Goal: Transaction & Acquisition: Book appointment/travel/reservation

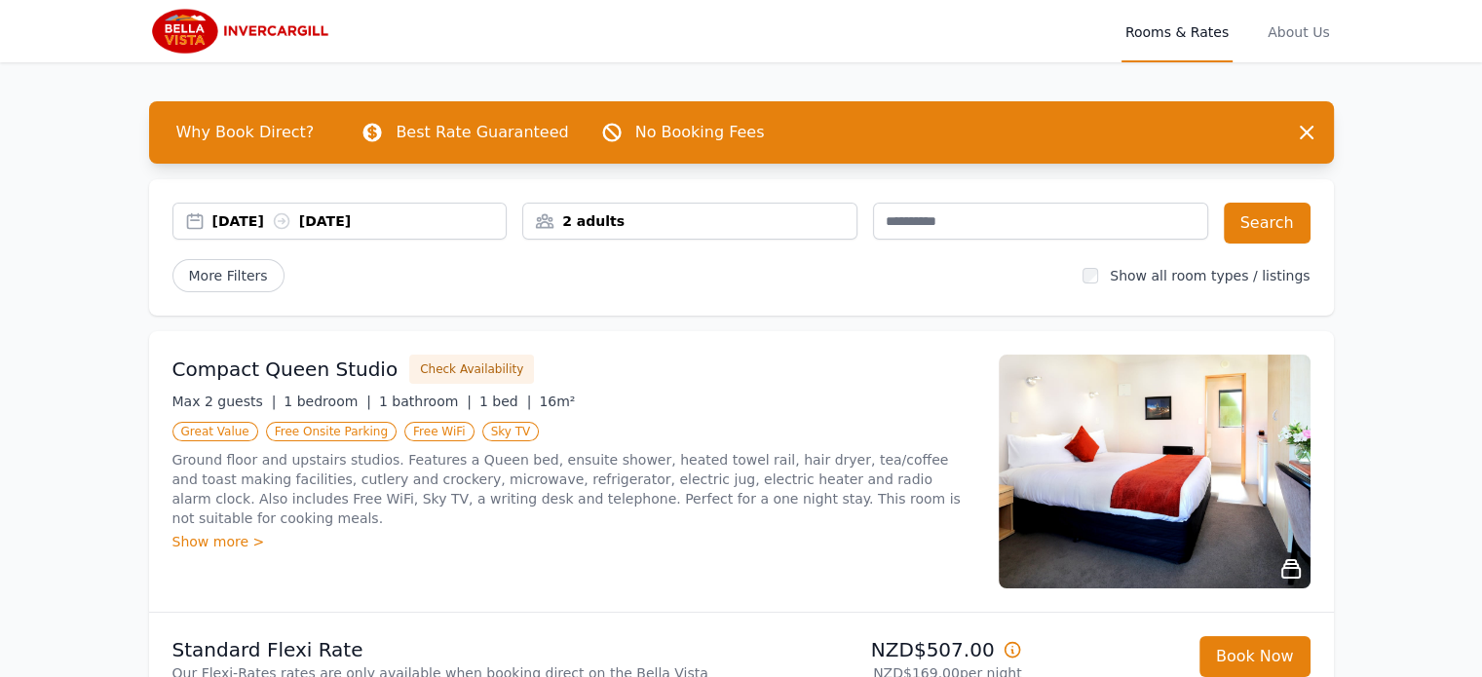
click at [332, 217] on div "[DATE] [DATE]" at bounding box center [359, 221] width 294 height 19
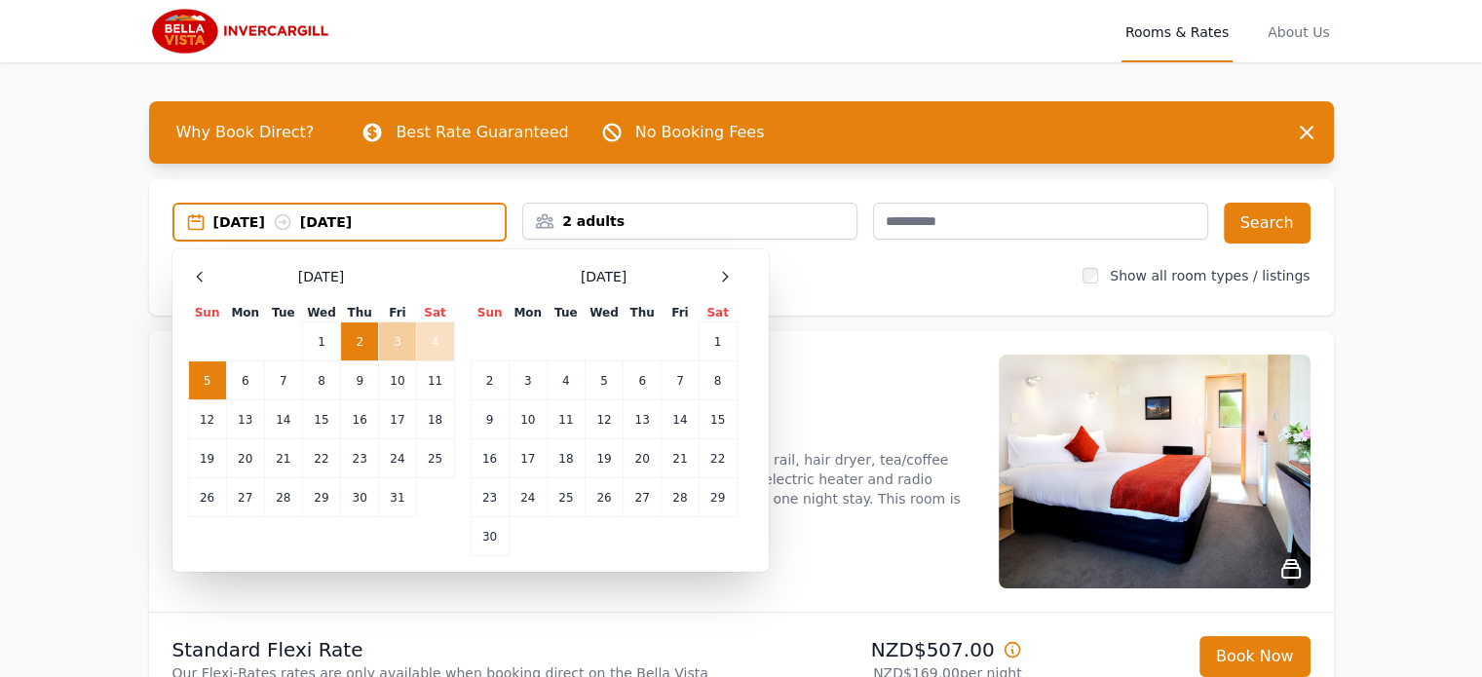
click at [387, 339] on td "3" at bounding box center [397, 342] width 37 height 39
click at [354, 338] on td "2" at bounding box center [360, 342] width 38 height 39
click at [395, 335] on td "3" at bounding box center [397, 342] width 37 height 39
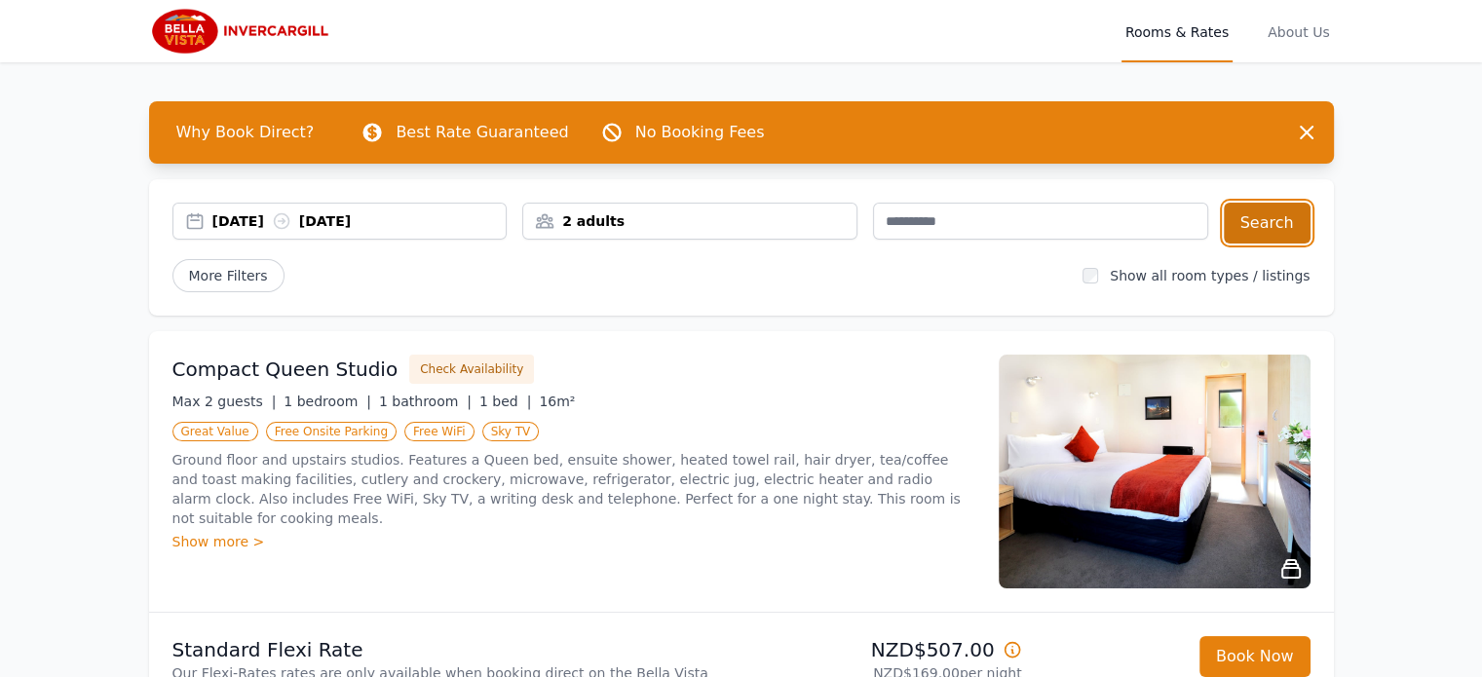
click at [1279, 216] on button "Search" at bounding box center [1267, 223] width 87 height 41
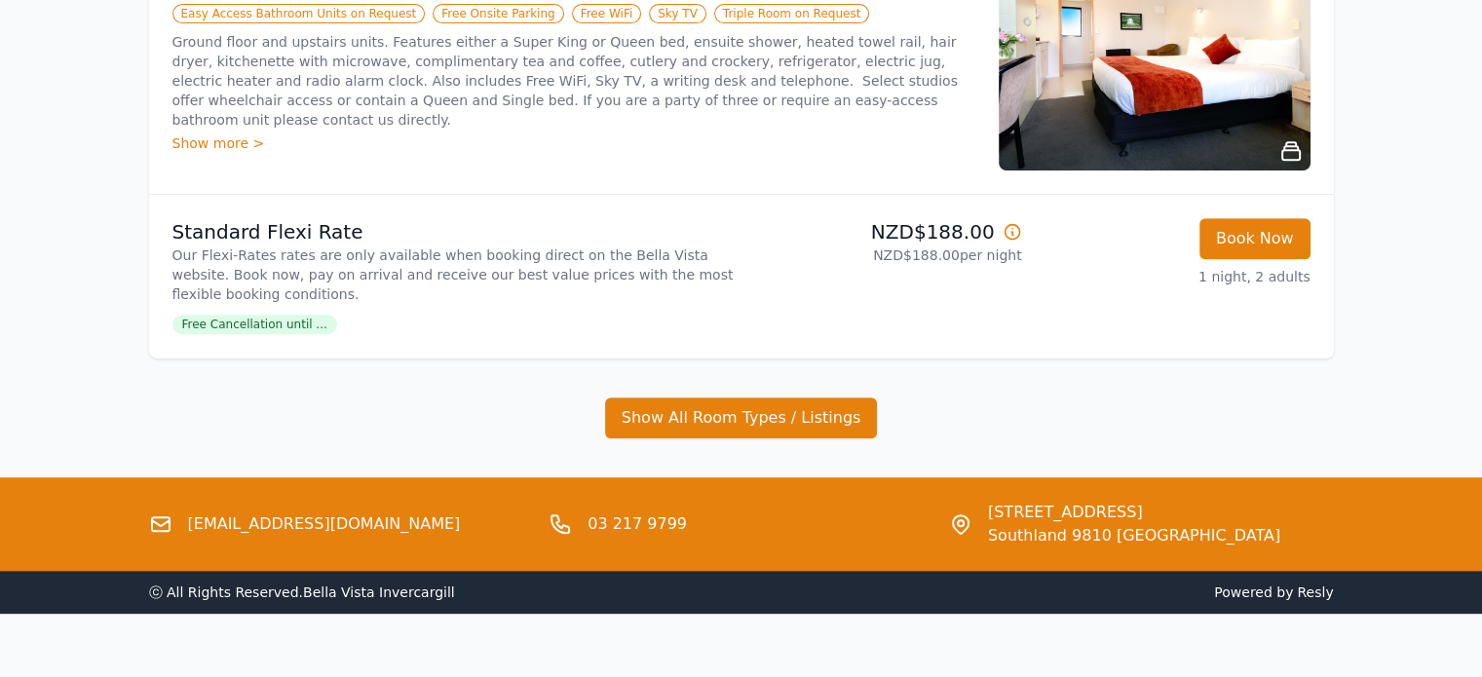
scroll to position [915, 0]
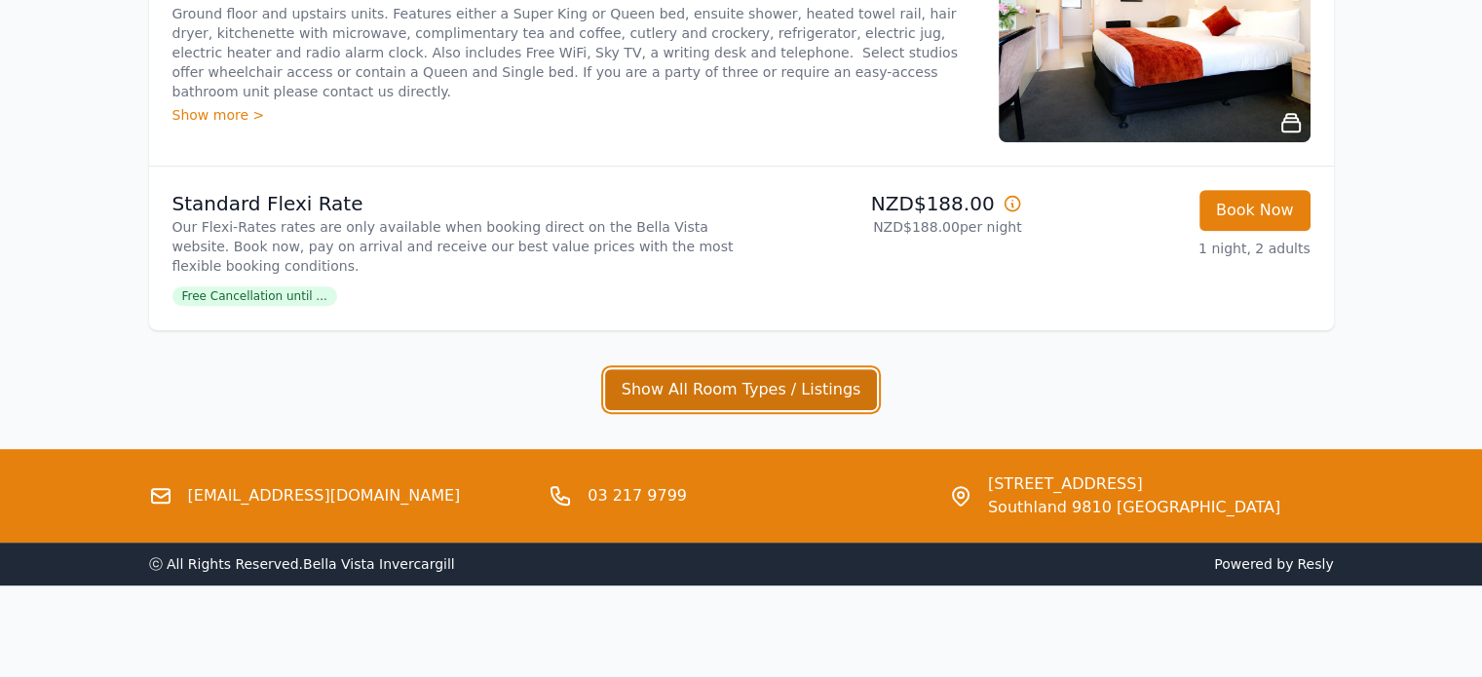
click at [741, 390] on button "Show All Room Types / Listings" at bounding box center [741, 389] width 273 height 41
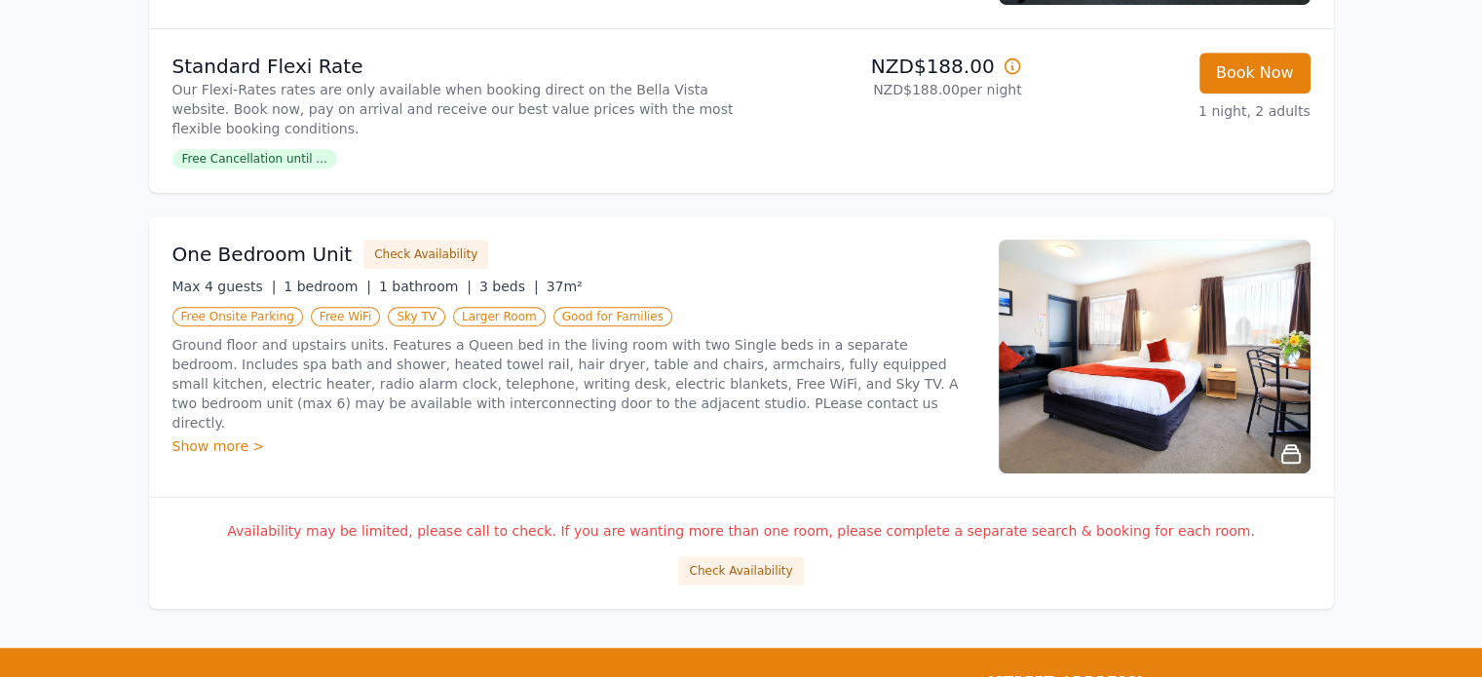
scroll to position [1154, 0]
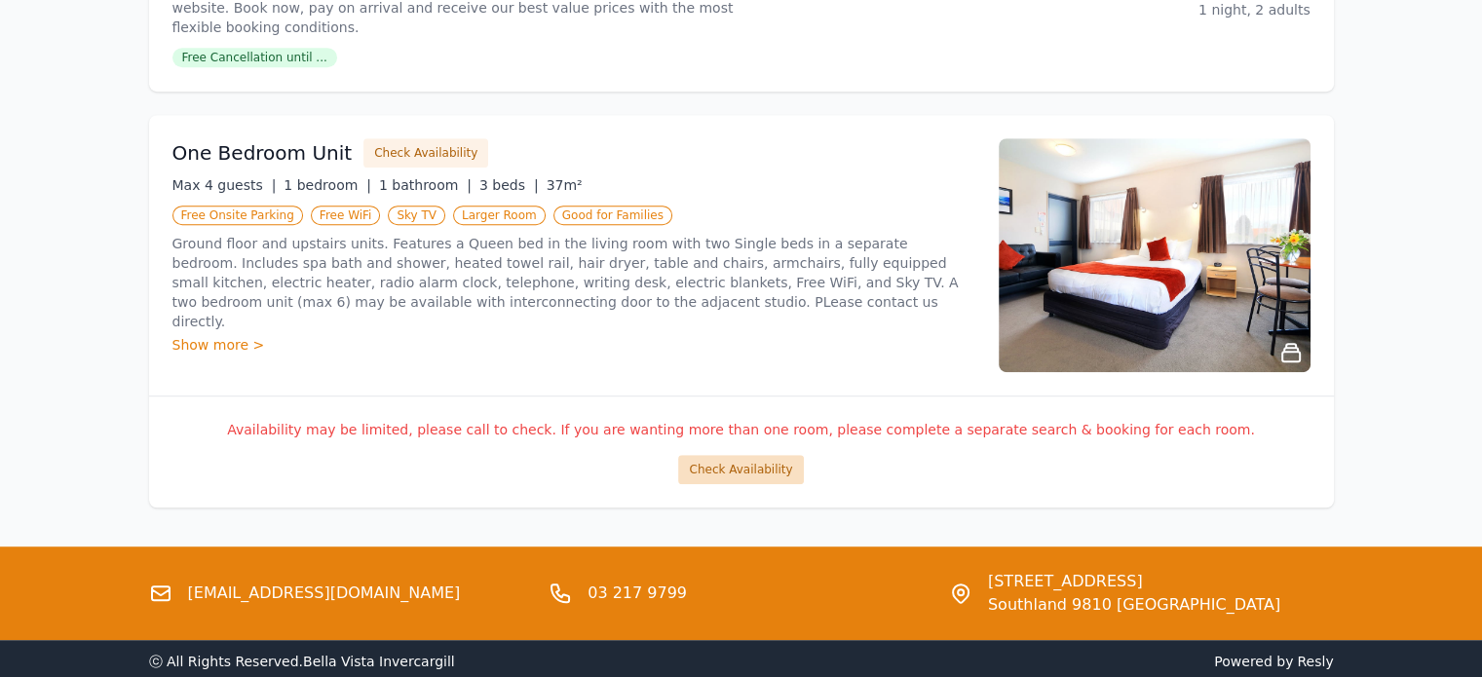
click at [743, 470] on button "Check Availability" at bounding box center [740, 469] width 125 height 29
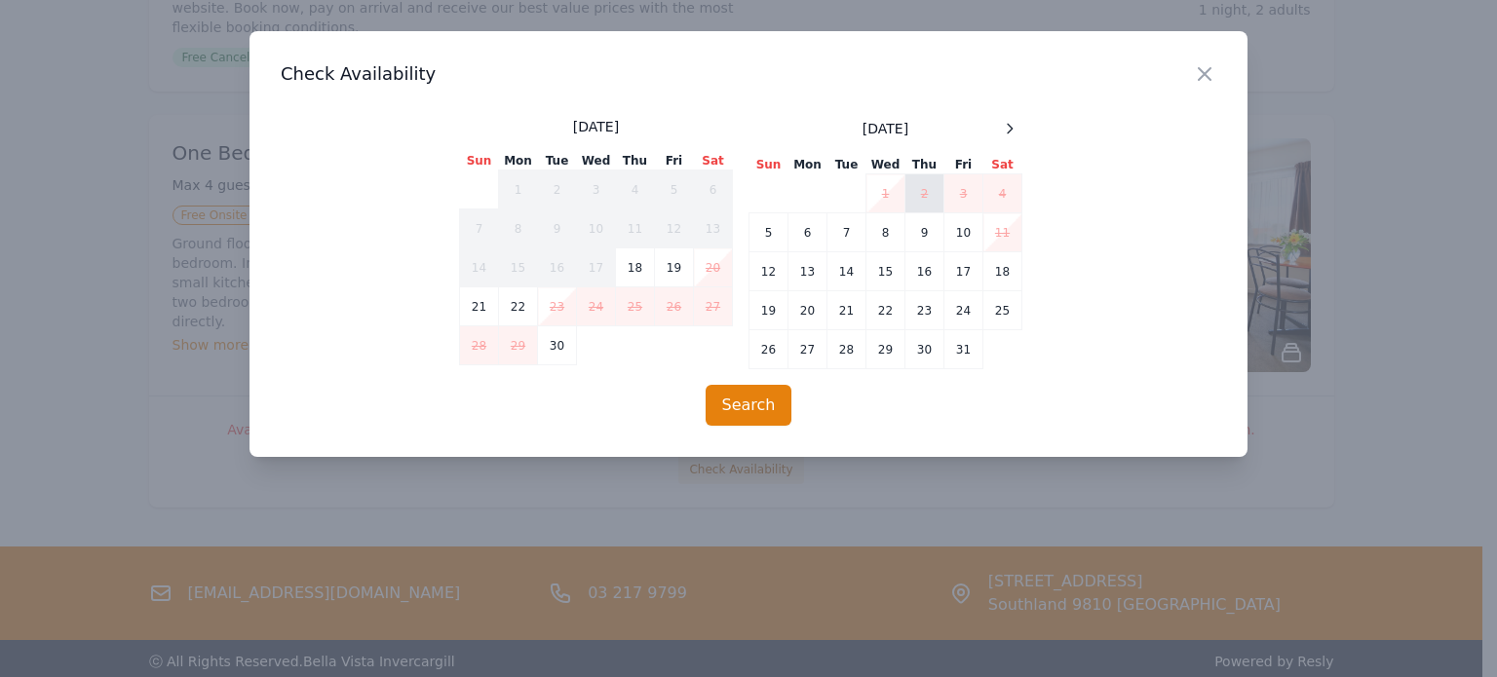
click at [922, 191] on td "2" at bounding box center [924, 193] width 39 height 39
click at [1226, 73] on div "Close" at bounding box center [1220, 61] width 55 height 61
click at [1211, 69] on icon "button" at bounding box center [1204, 73] width 23 height 23
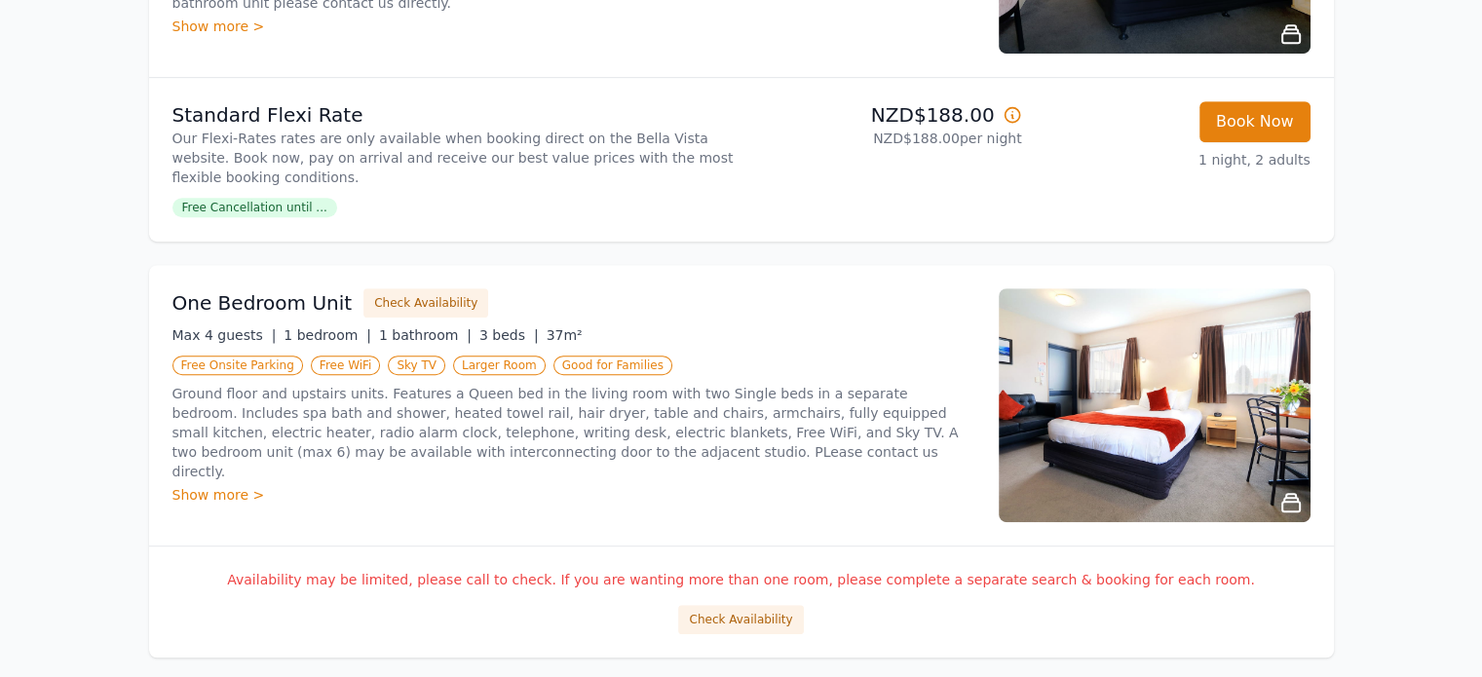
scroll to position [667, 0]
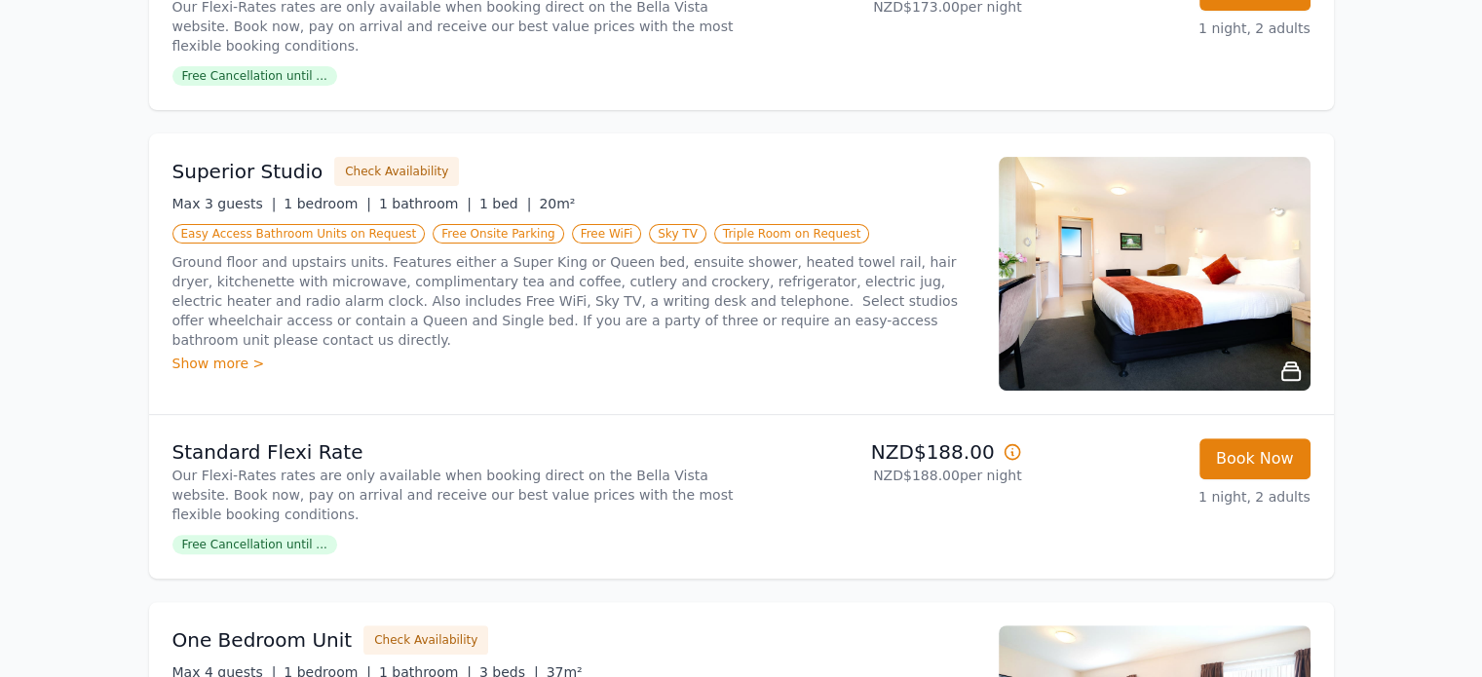
click at [208, 354] on div "Show more >" at bounding box center [574, 363] width 803 height 19
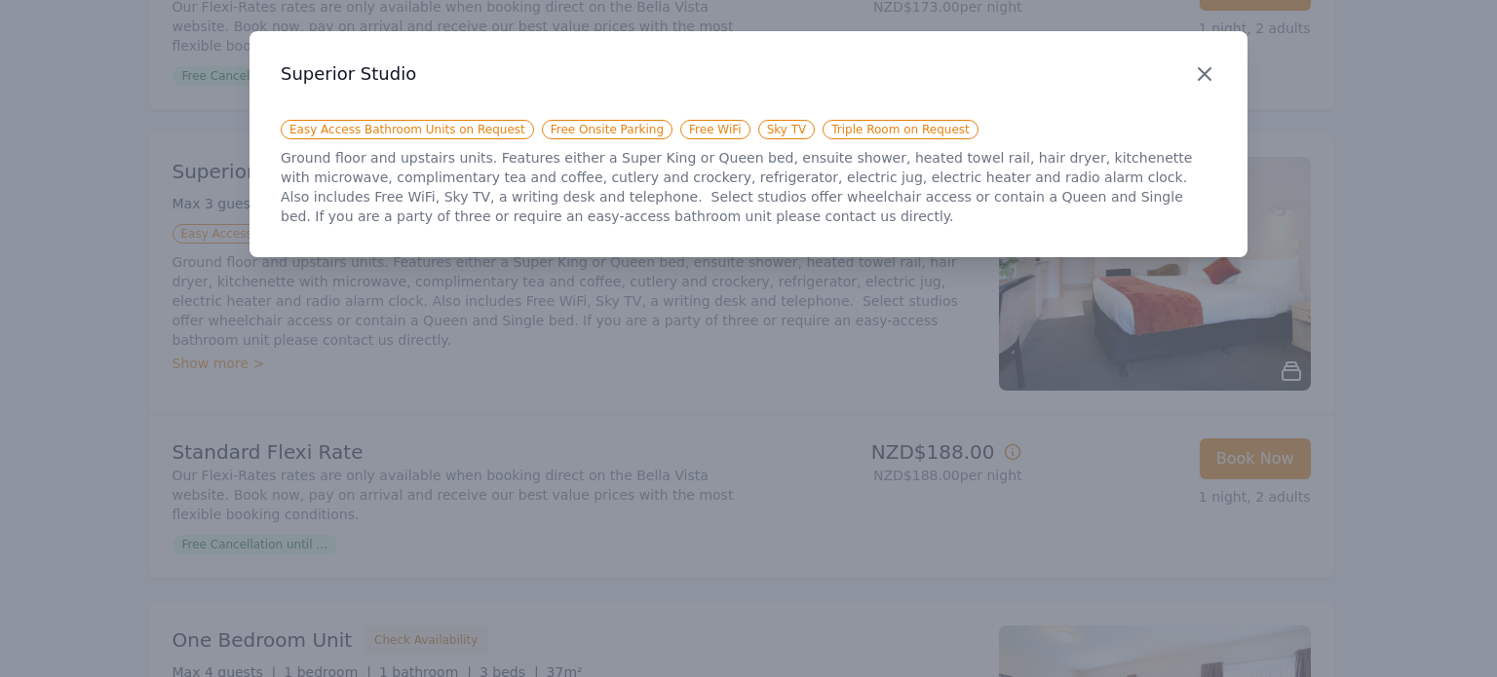
click at [1197, 73] on icon "button" at bounding box center [1204, 73] width 23 height 23
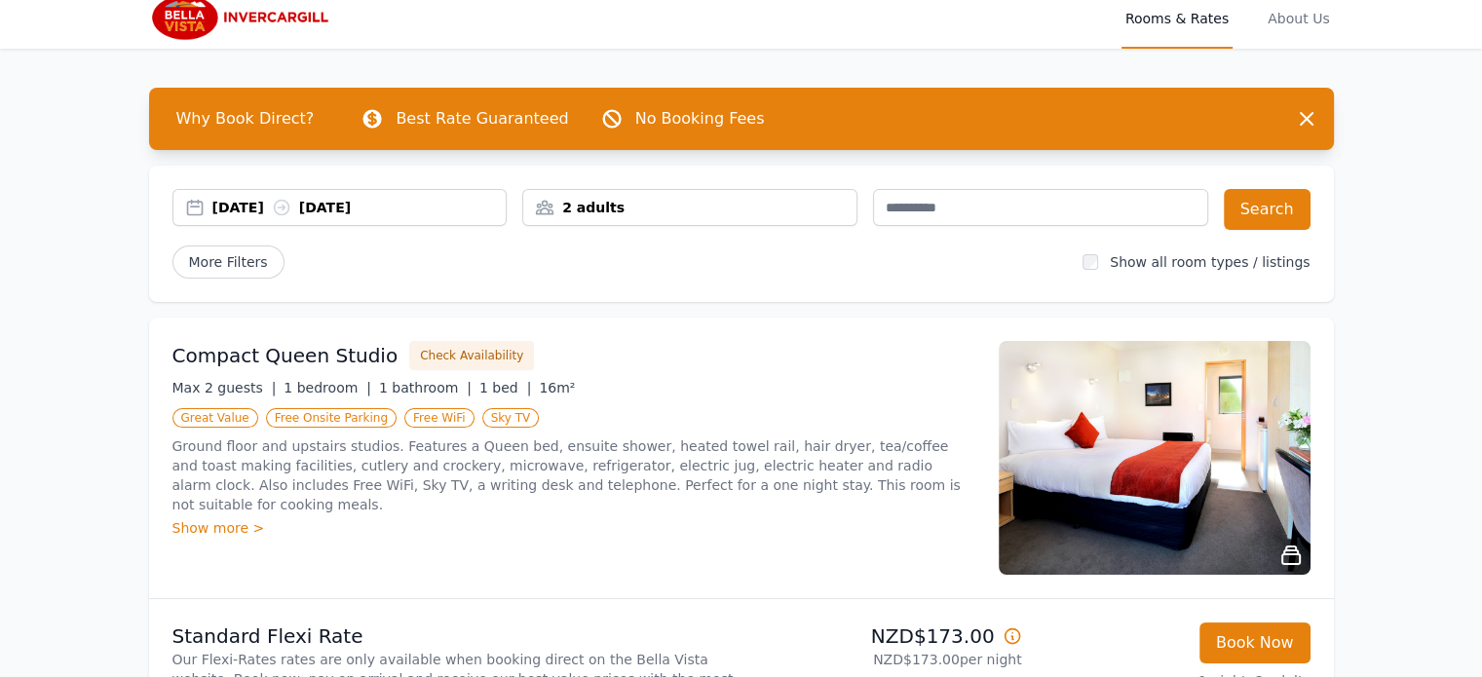
scroll to position [0, 0]
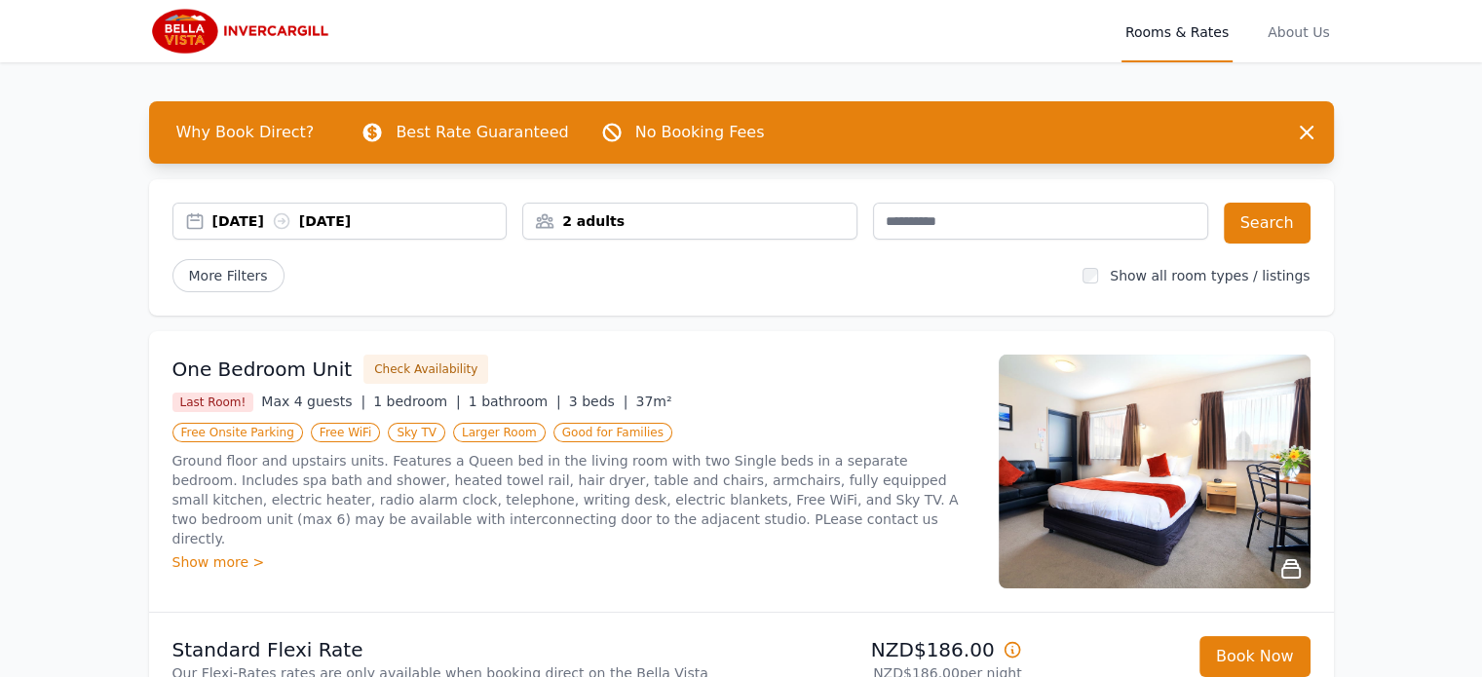
click at [233, 227] on div "[DATE] [DATE]" at bounding box center [359, 221] width 294 height 19
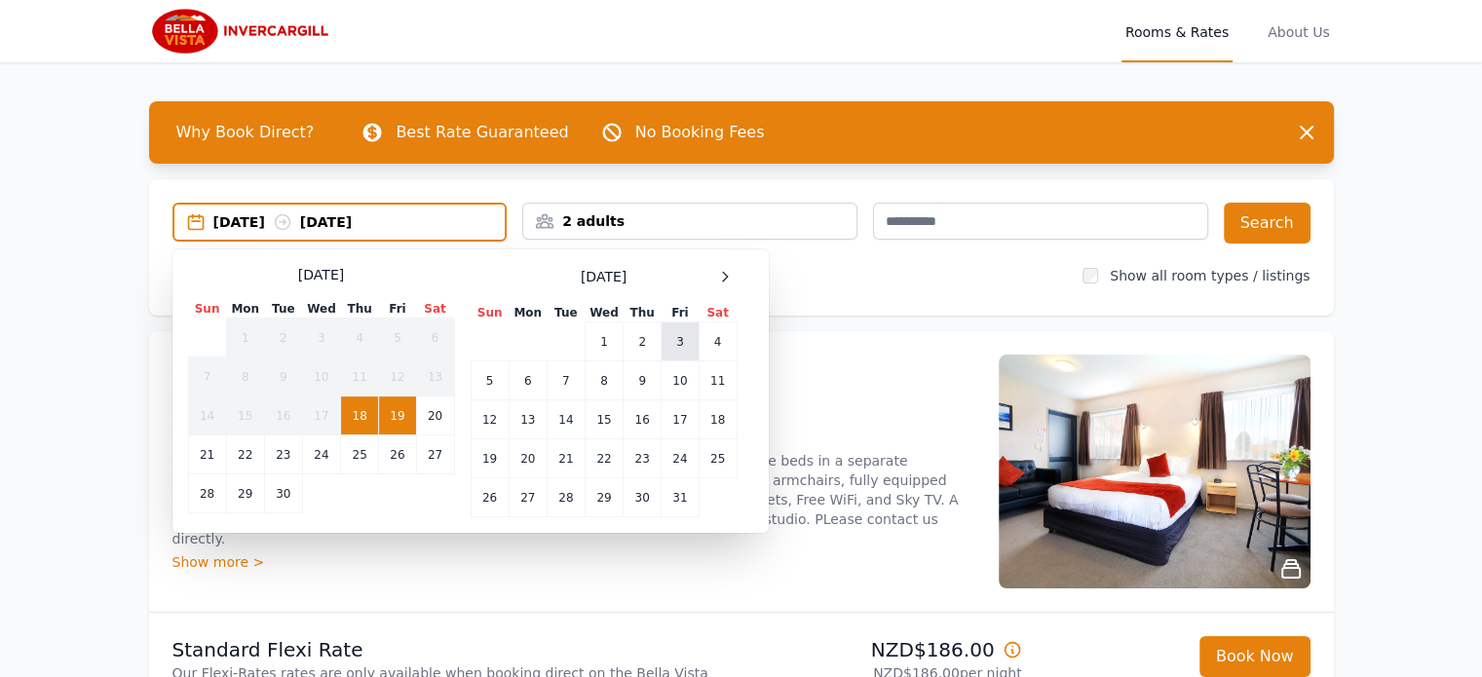
click at [672, 338] on td "3" at bounding box center [680, 342] width 37 height 39
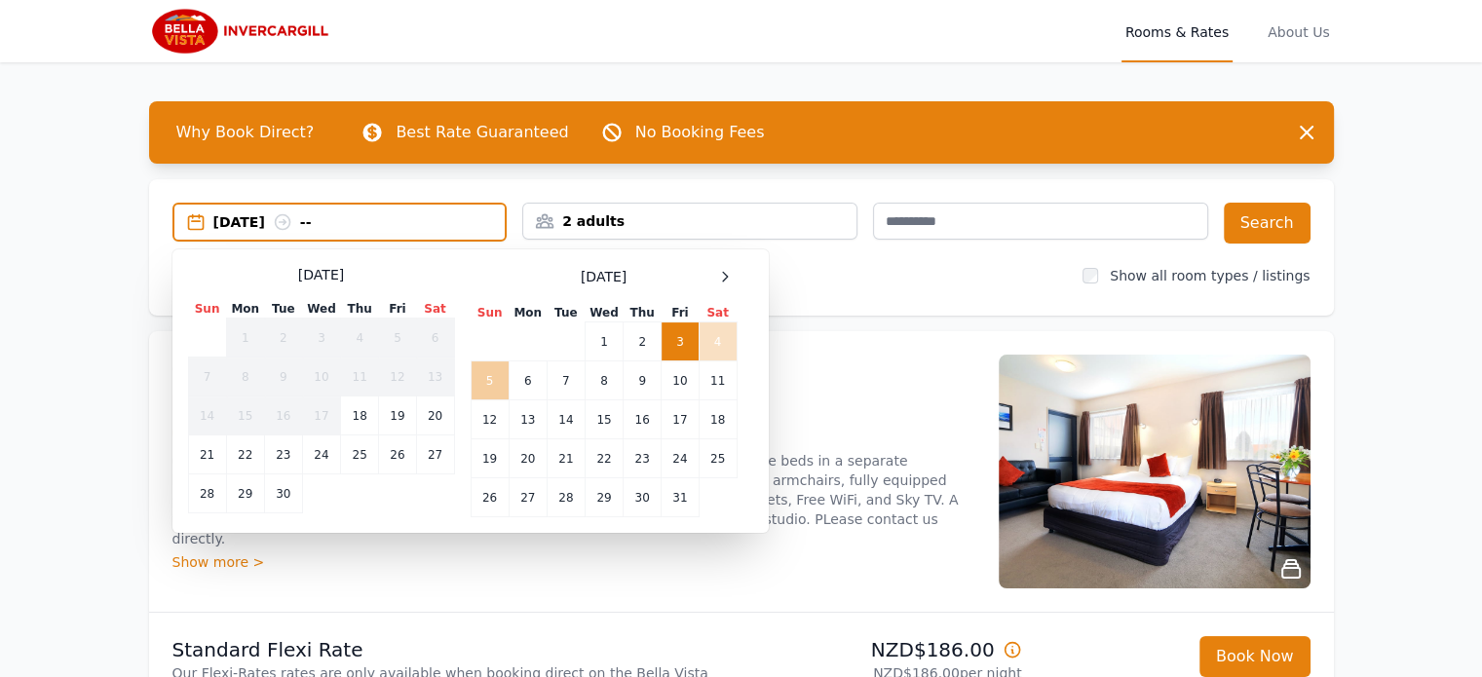
click at [483, 378] on td "5" at bounding box center [490, 381] width 38 height 39
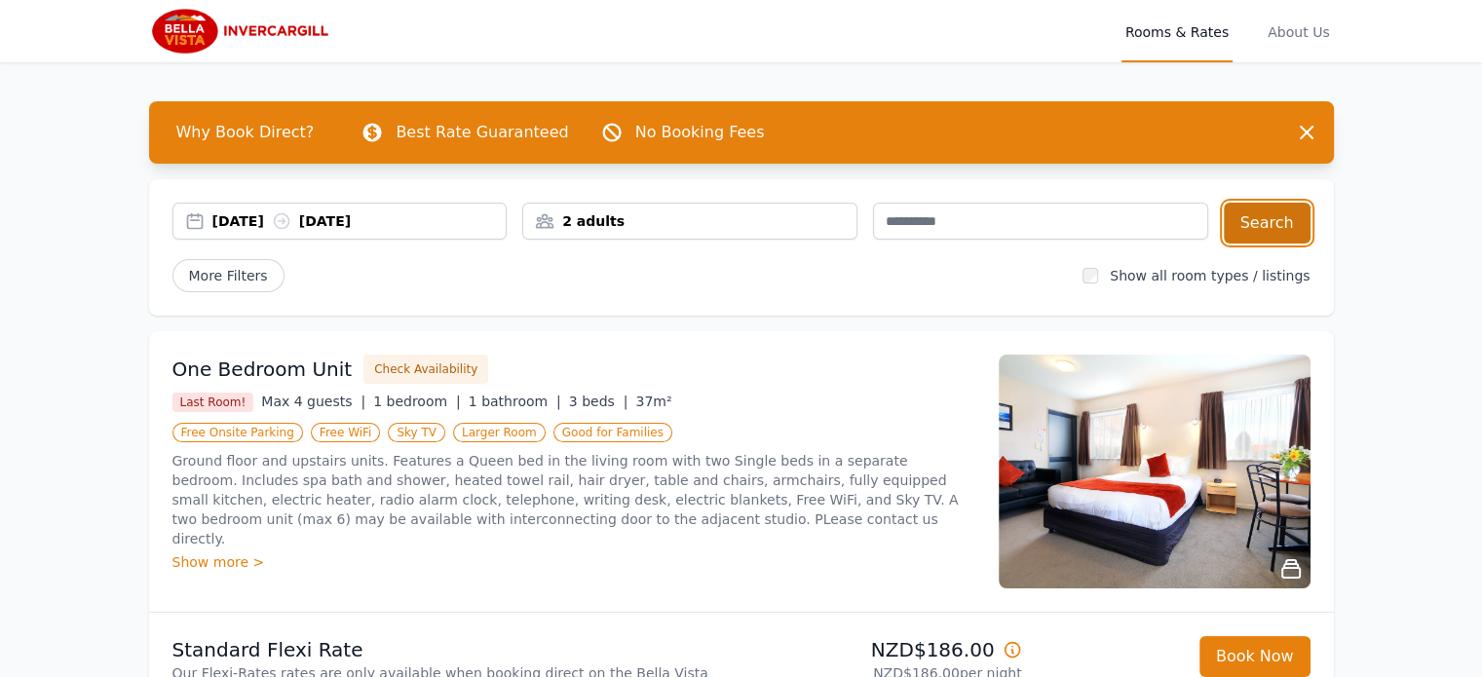
click at [1260, 219] on button "Search" at bounding box center [1267, 223] width 87 height 41
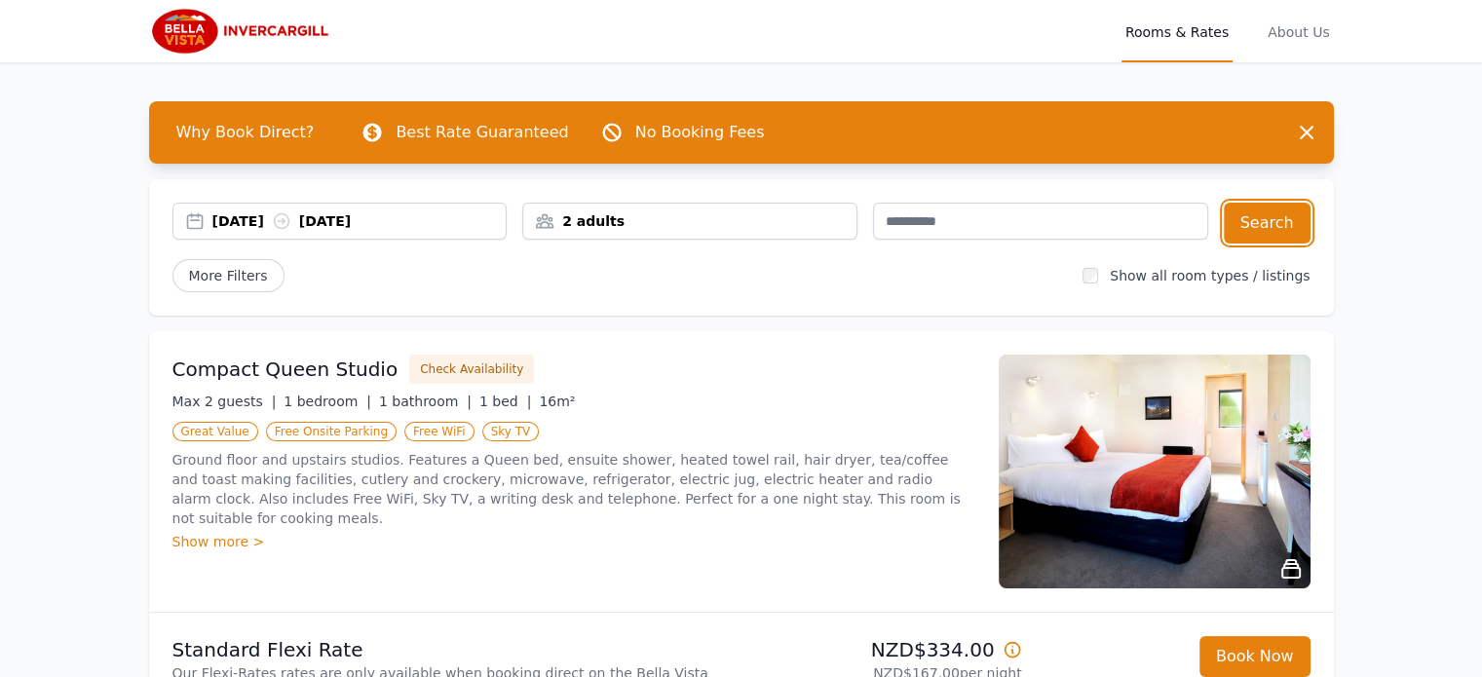
click at [651, 226] on div "2 adults" at bounding box center [689, 221] width 333 height 19
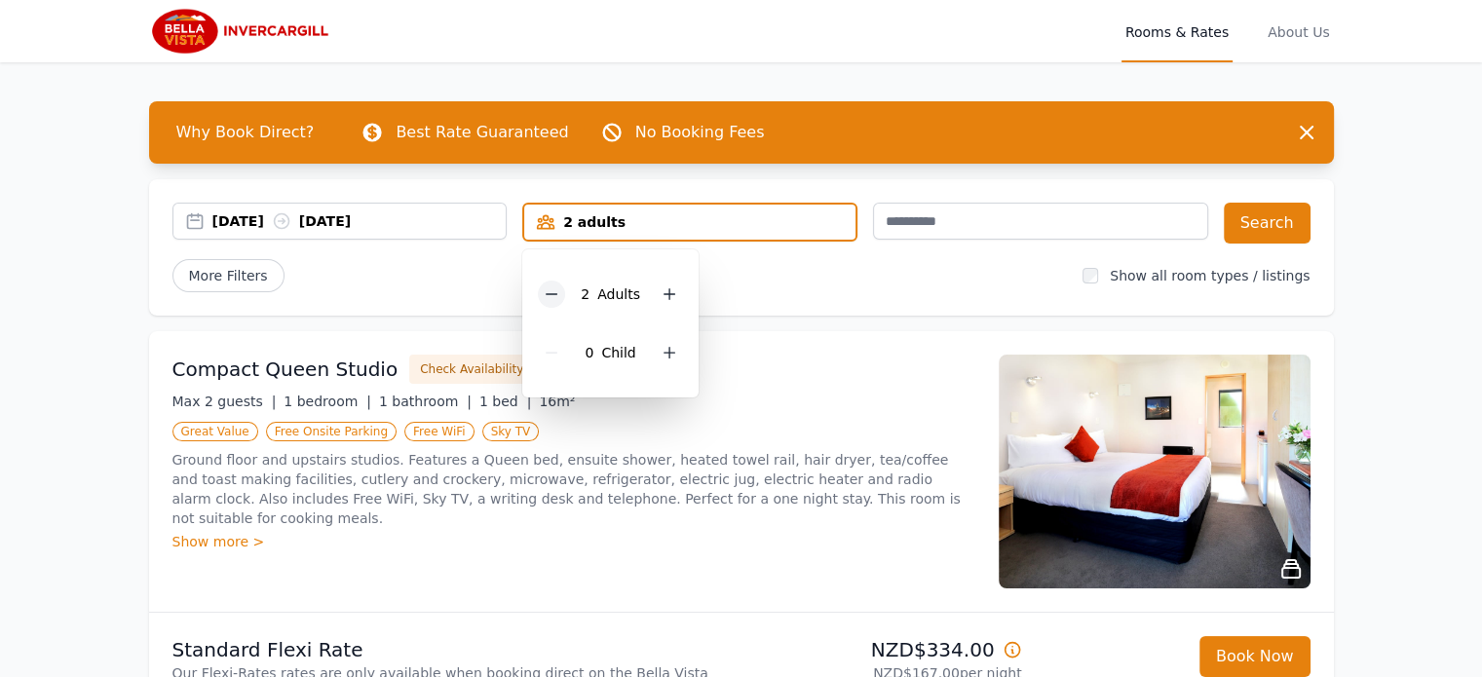
click at [546, 294] on icon at bounding box center [552, 295] width 16 height 16
click at [1270, 214] on button "Search" at bounding box center [1267, 223] width 87 height 41
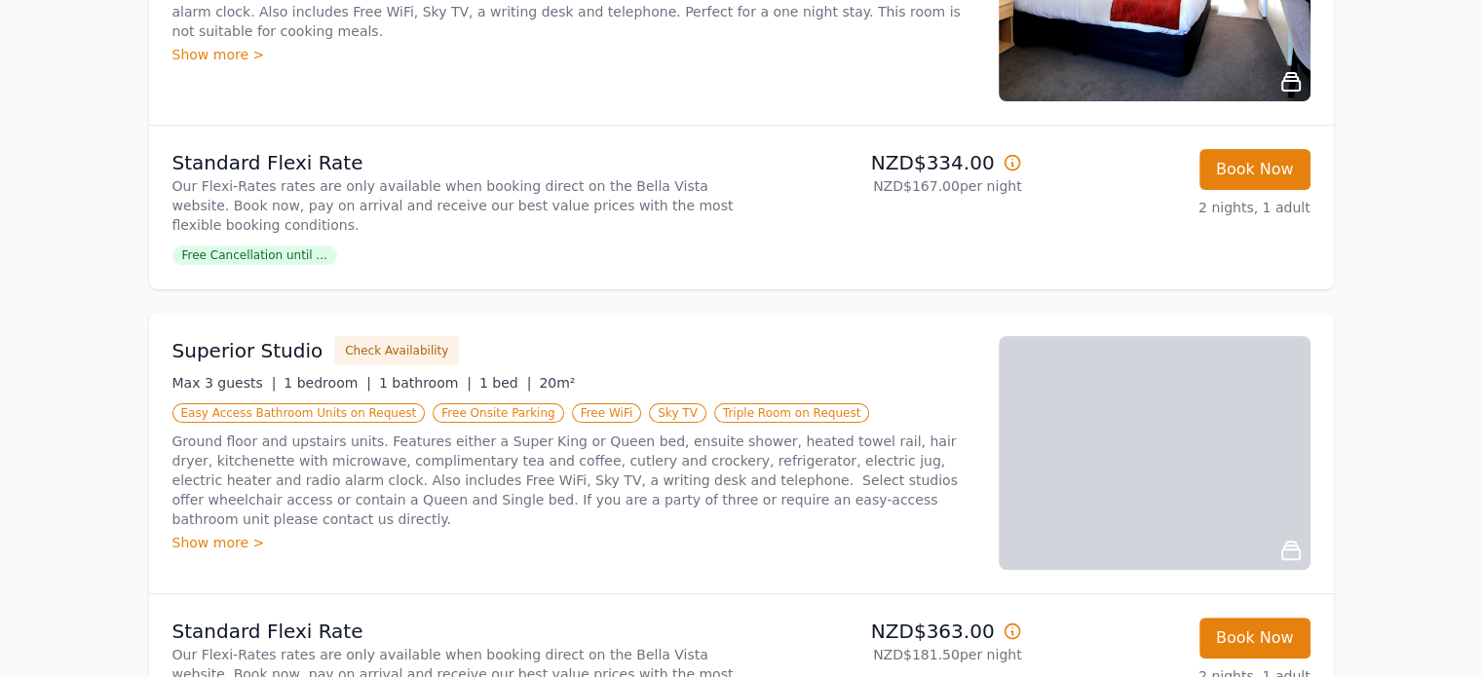
scroll to position [292, 0]
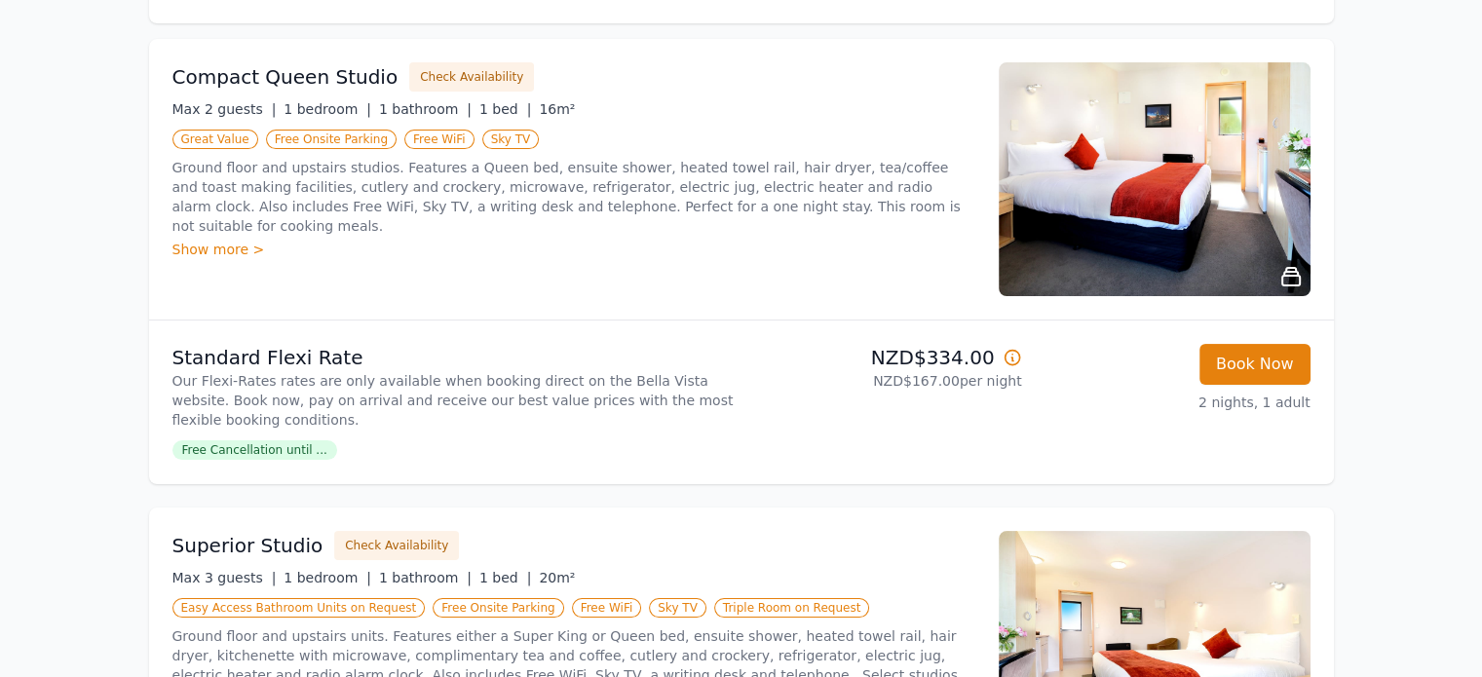
click at [207, 240] on div "Show more >" at bounding box center [574, 249] width 803 height 19
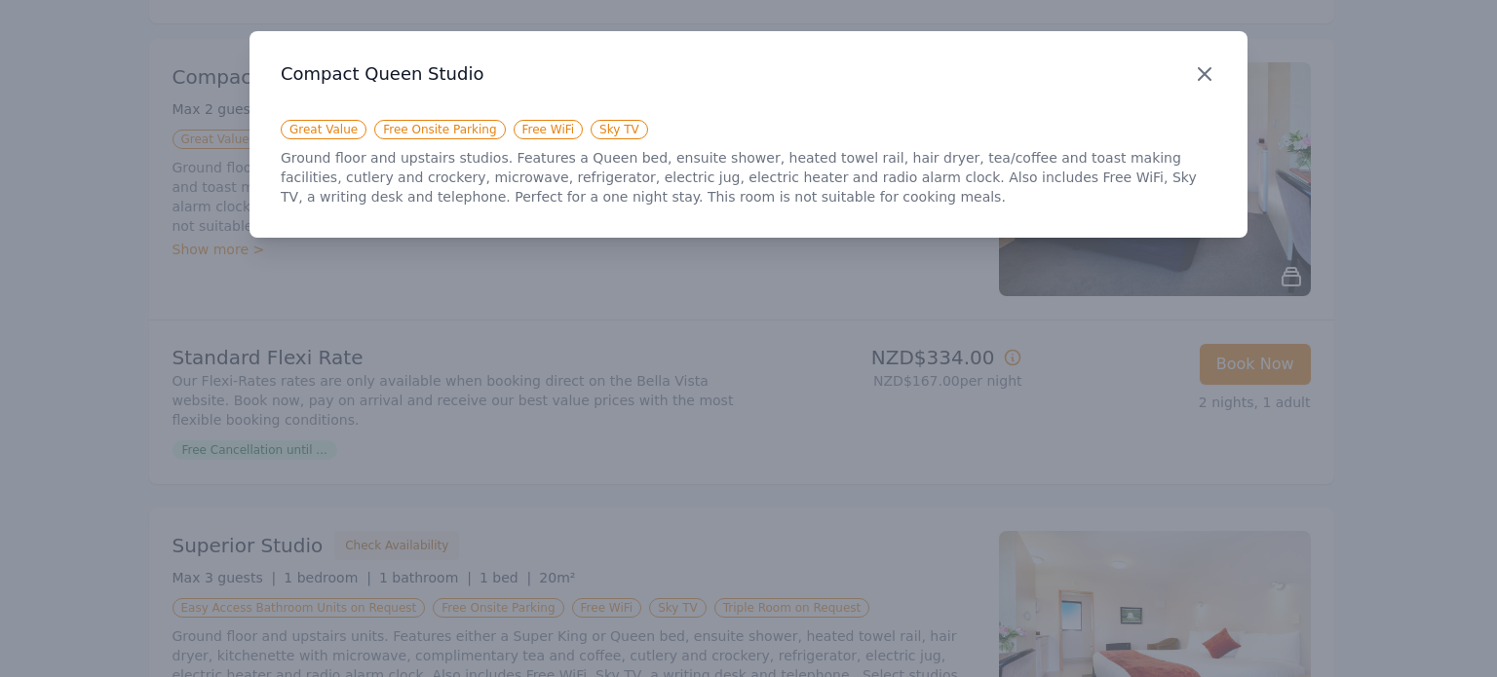
click at [1206, 66] on icon "button" at bounding box center [1204, 73] width 23 height 23
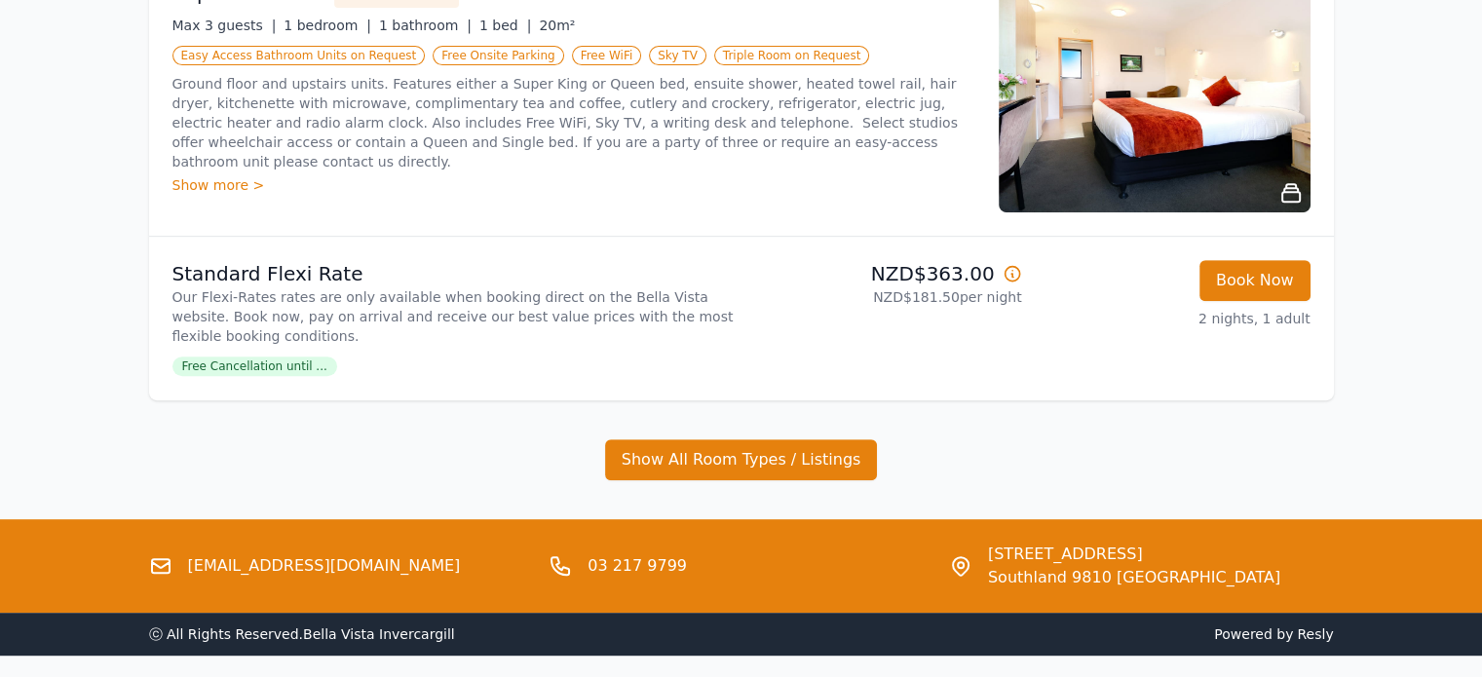
scroll to position [915, 0]
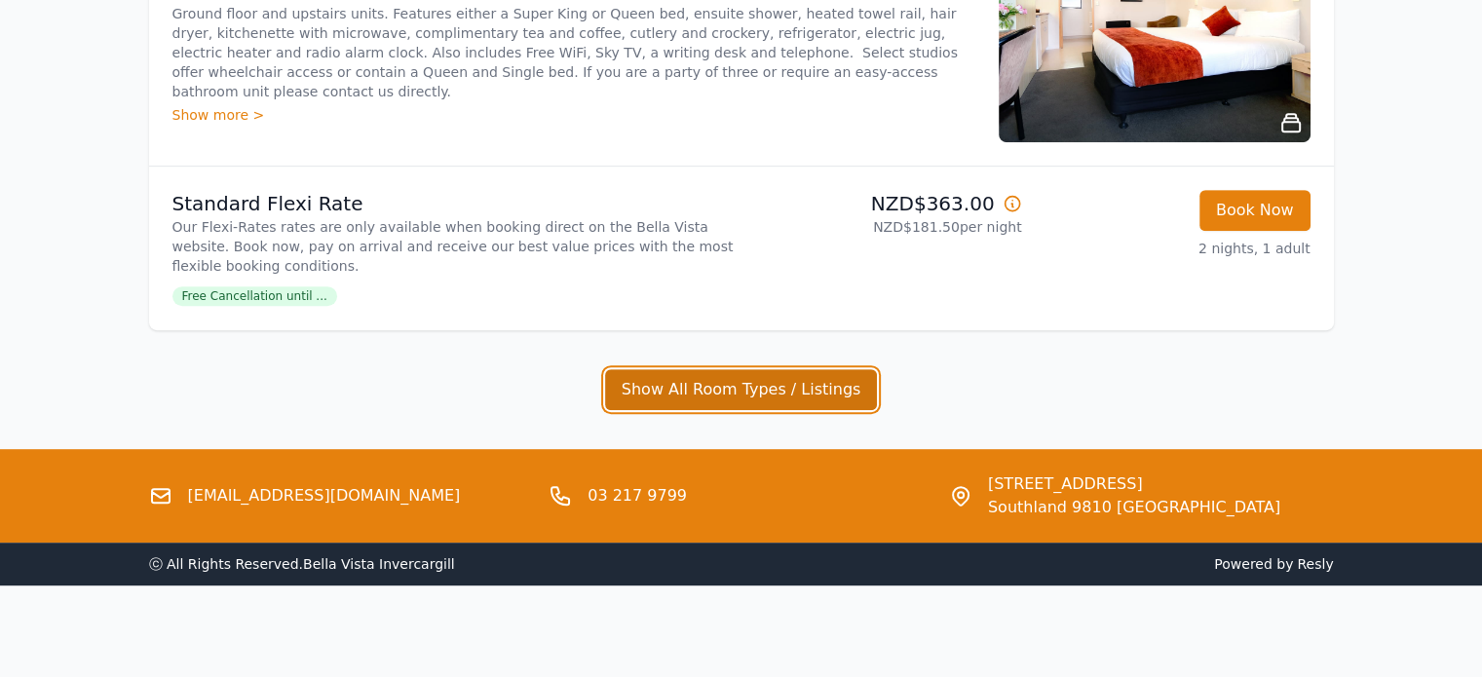
click at [706, 378] on button "Show All Room Types / Listings" at bounding box center [741, 389] width 273 height 41
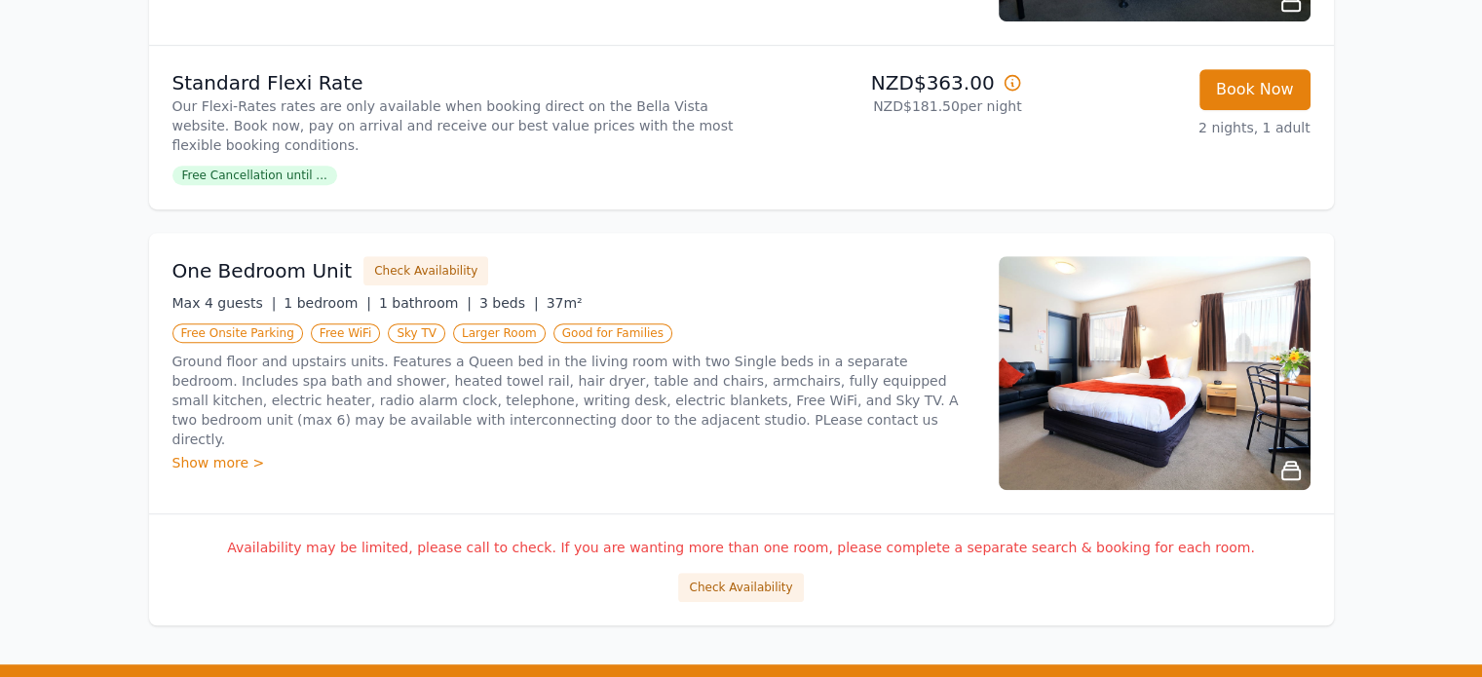
scroll to position [1208, 0]
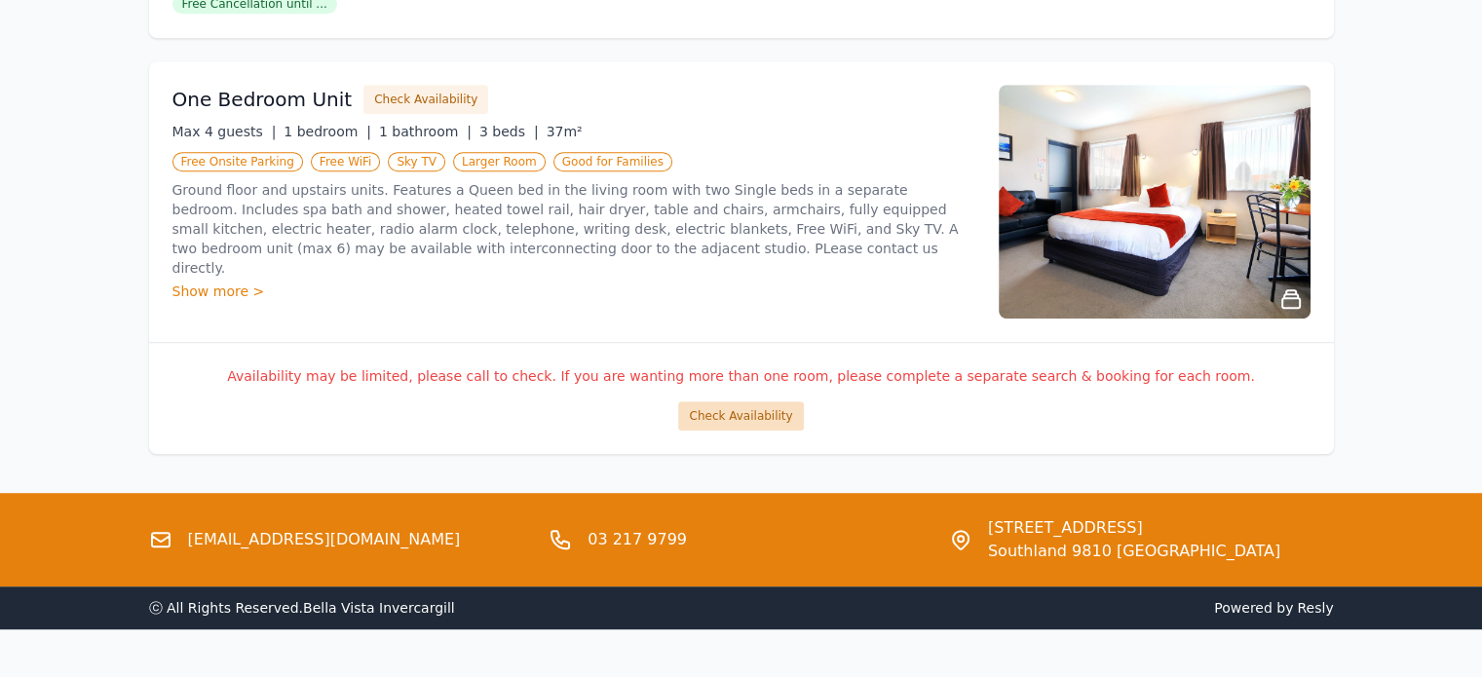
click at [731, 417] on button "Check Availability" at bounding box center [740, 416] width 125 height 29
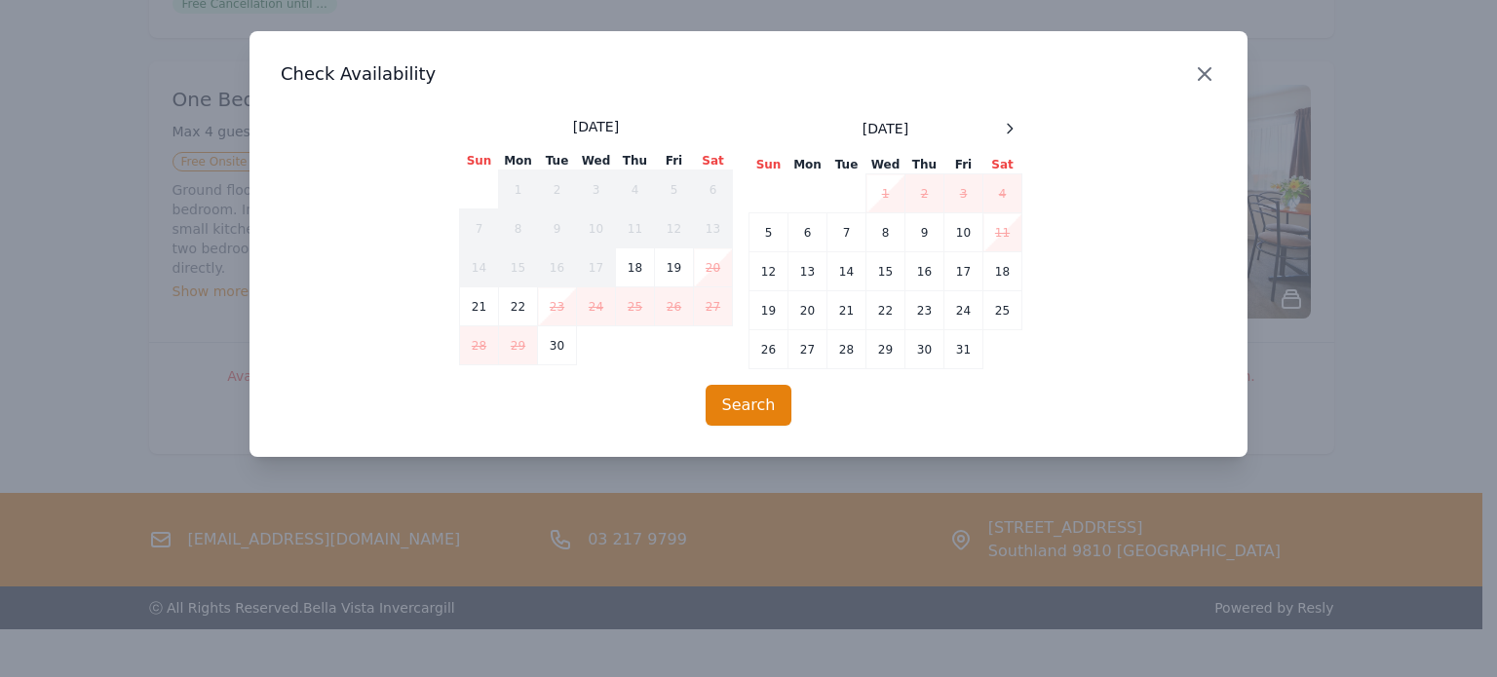
click at [1200, 76] on icon "button" at bounding box center [1204, 73] width 23 height 23
